Goal: Information Seeking & Learning: Learn about a topic

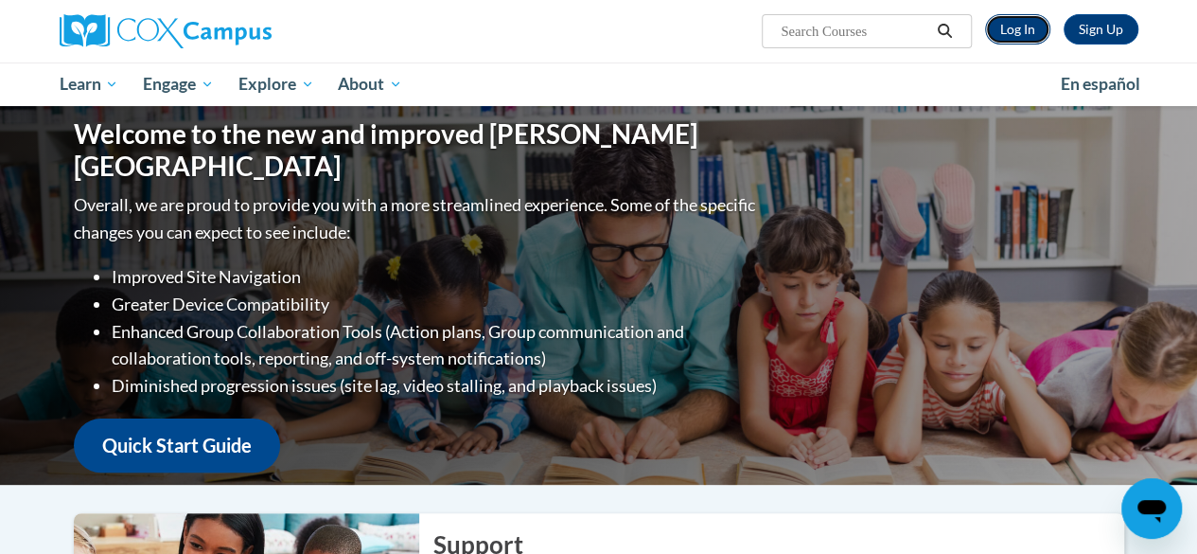
click at [1024, 30] on link "Log In" at bounding box center [1017, 29] width 65 height 30
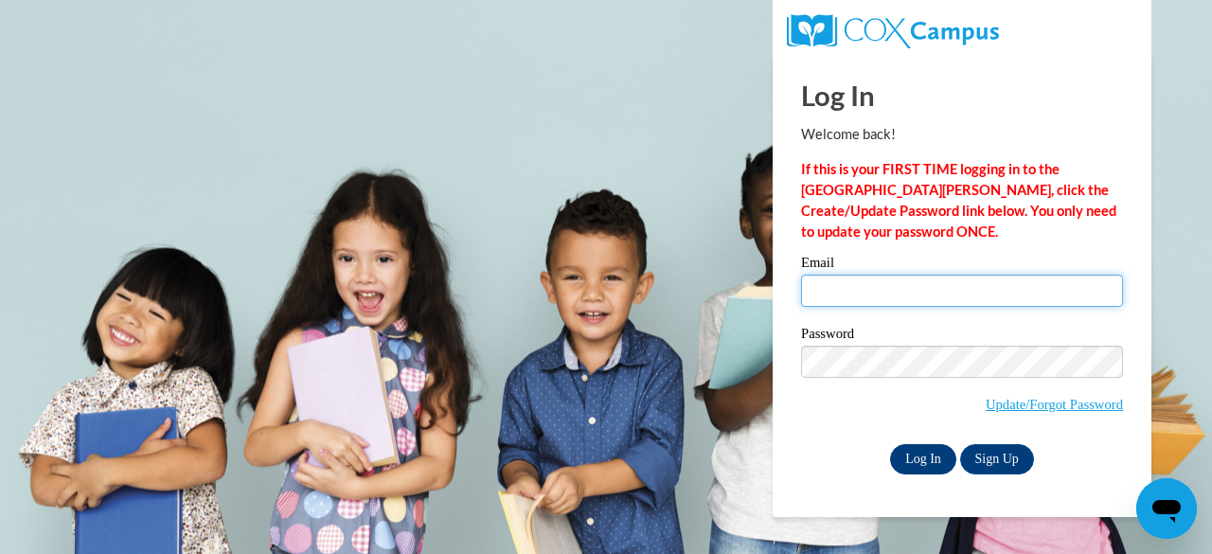
type input "[EMAIL_ADDRESS][DOMAIN_NAME]"
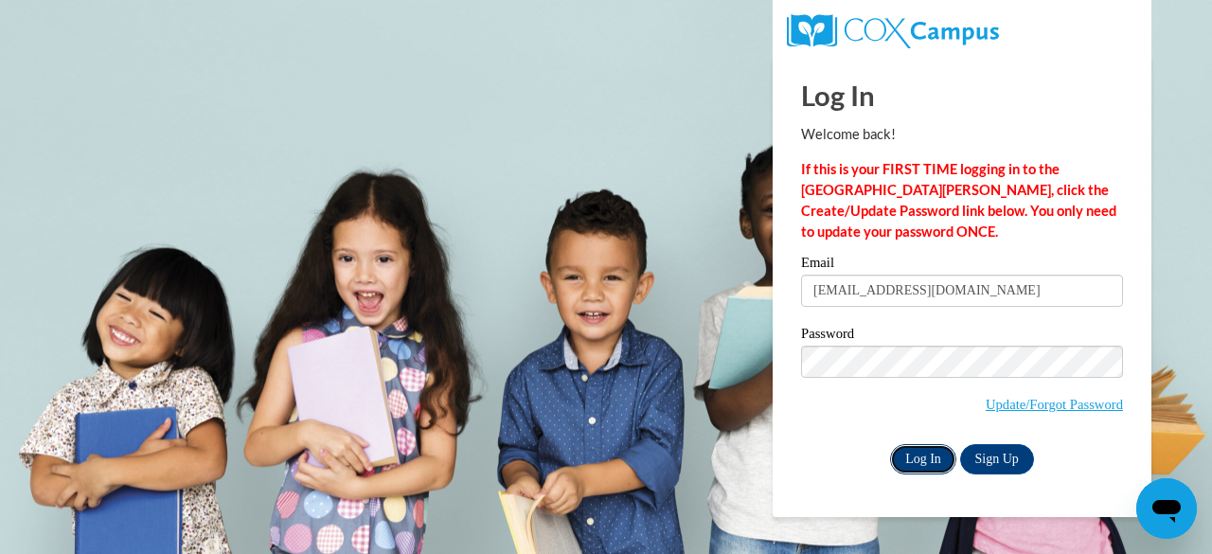
click at [903, 461] on input "Log In" at bounding box center [923, 459] width 66 height 30
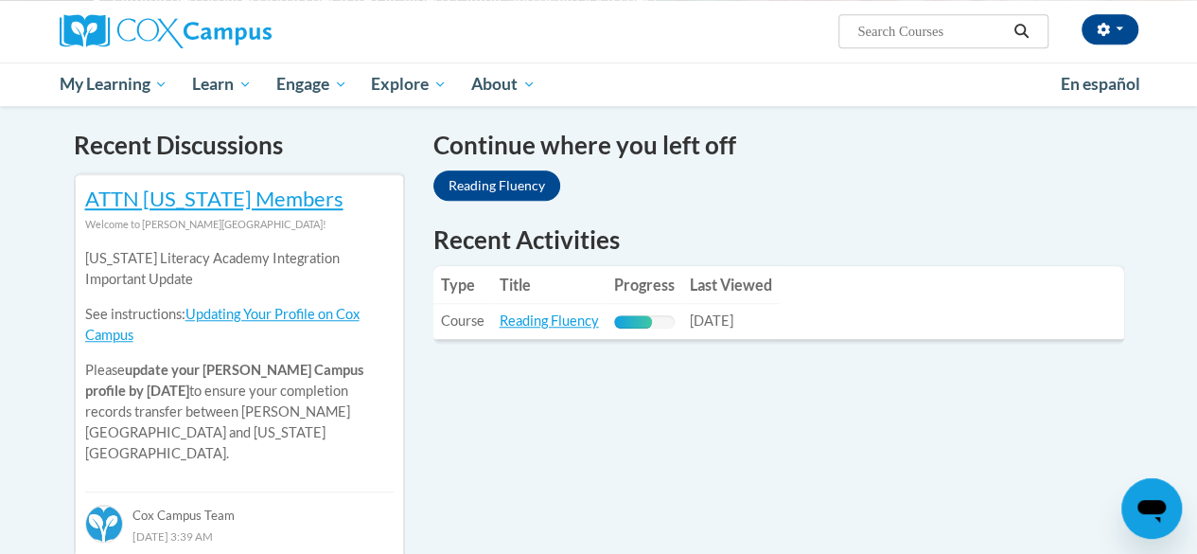
scroll to position [567, 0]
click at [541, 317] on link "Reading Fluency" at bounding box center [549, 319] width 99 height 16
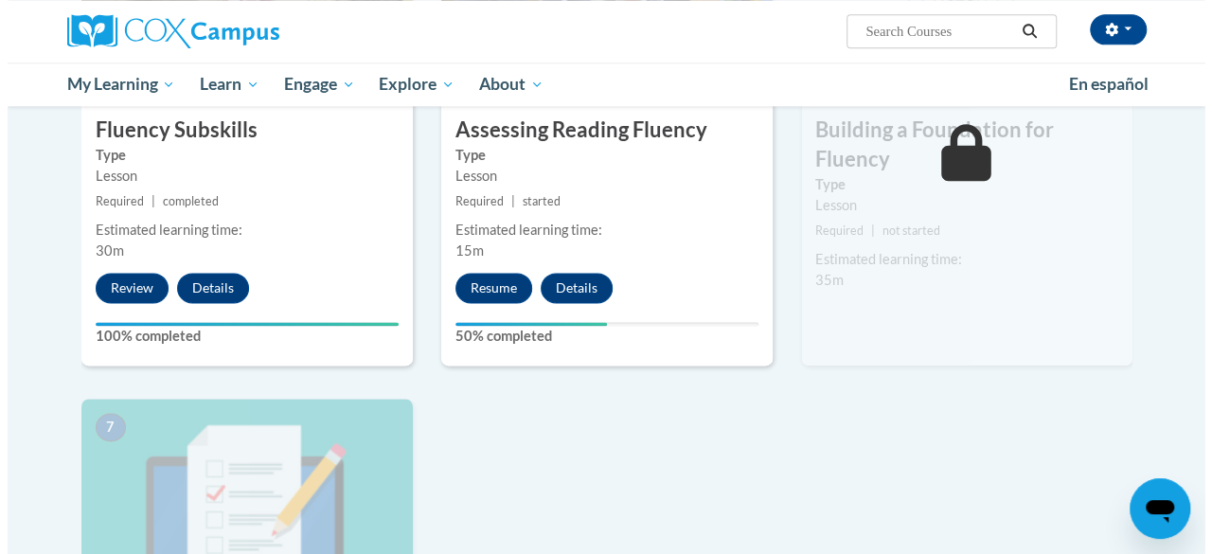
scroll to position [1113, 0]
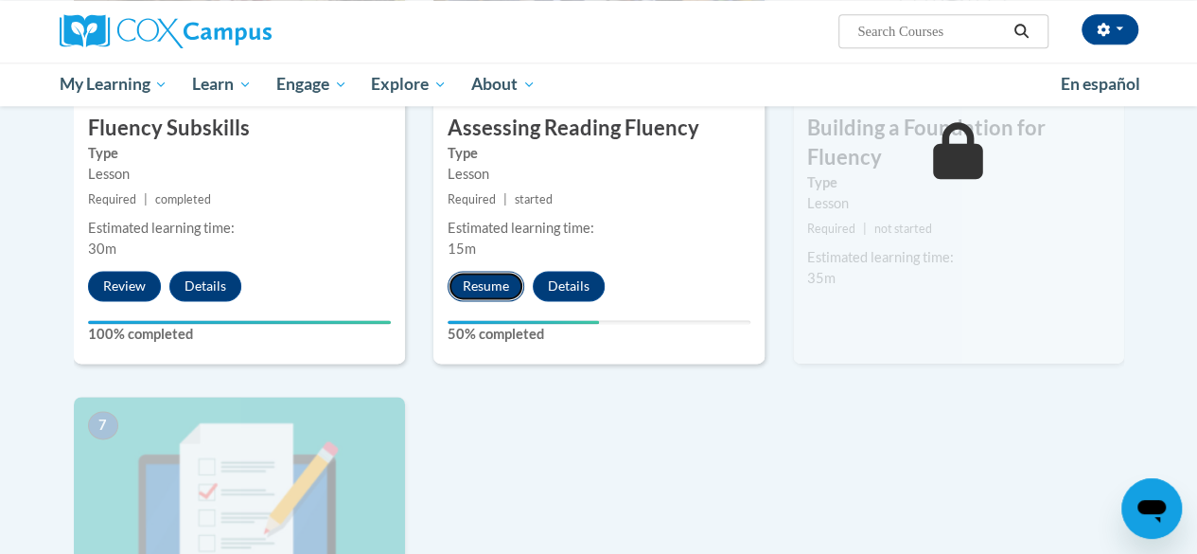
click at [461, 285] on button "Resume" at bounding box center [486, 286] width 77 height 30
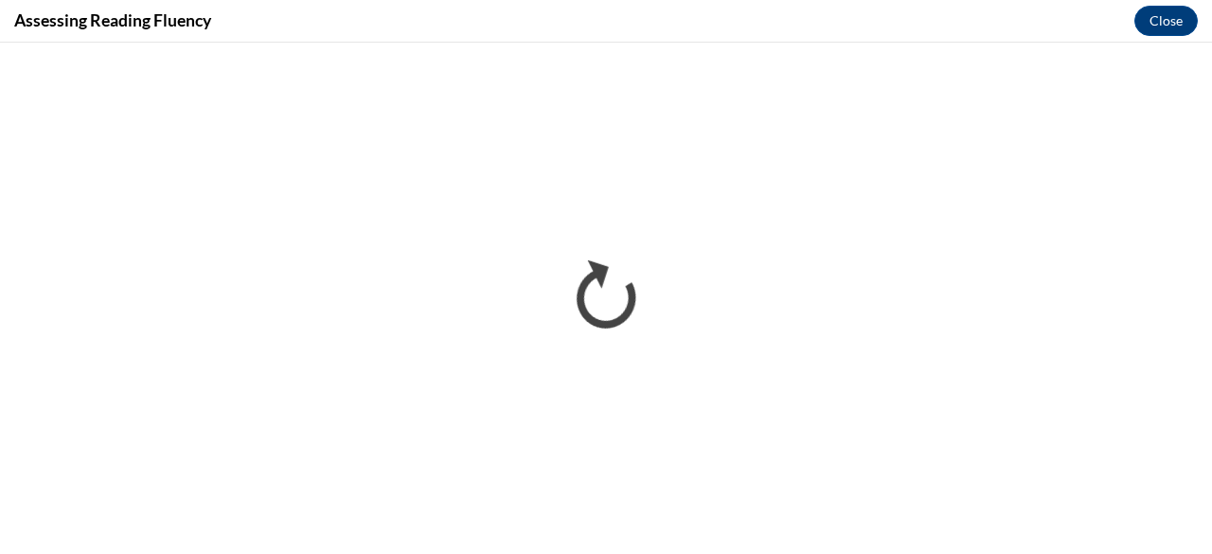
scroll to position [0, 0]
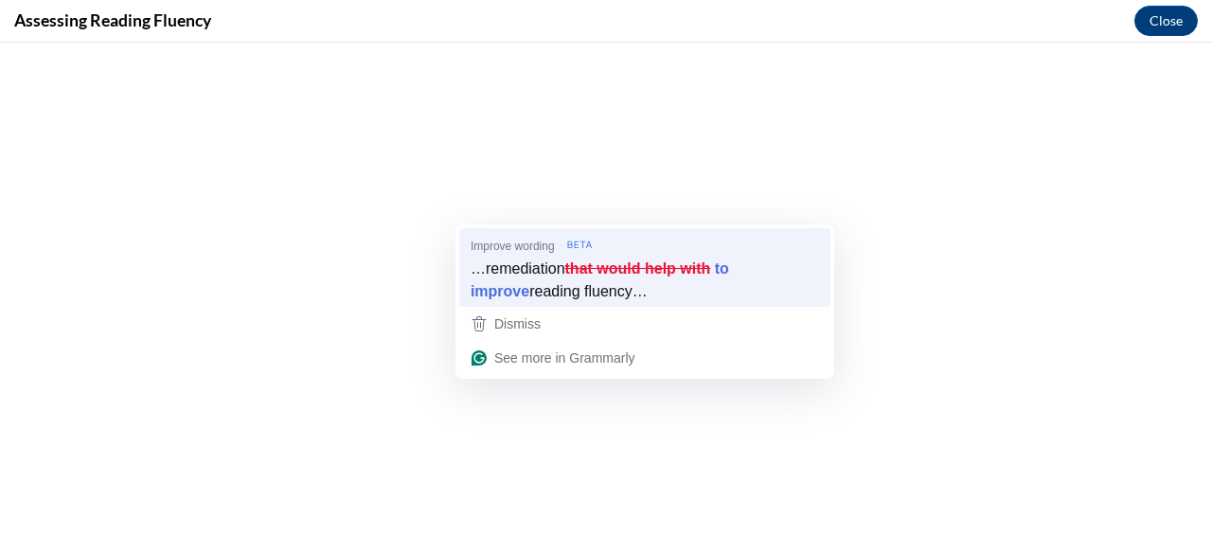
click at [590, 287] on span "reading fluency…" at bounding box center [588, 290] width 118 height 21
